Goal: Find specific page/section

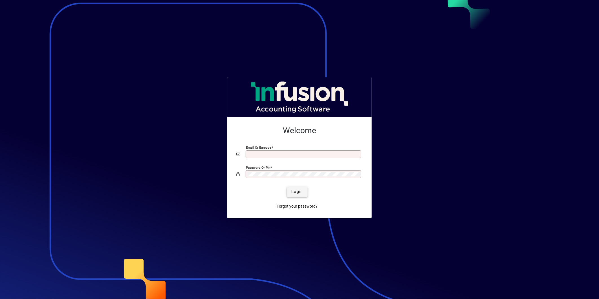
type input "**********"
click at [295, 193] on span "Login" at bounding box center [297, 192] width 12 height 6
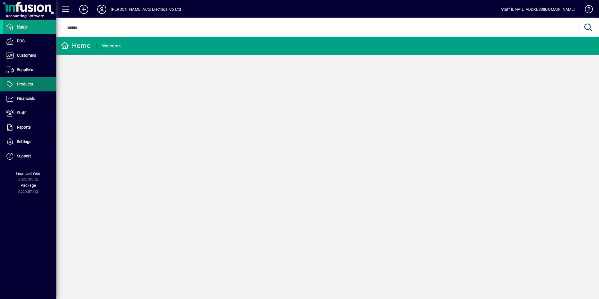
click at [17, 88] on span at bounding box center [30, 85] width 54 height 14
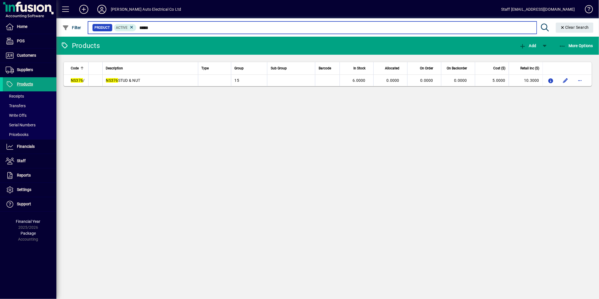
type input "*****"
